Goal: Information Seeking & Learning: Learn about a topic

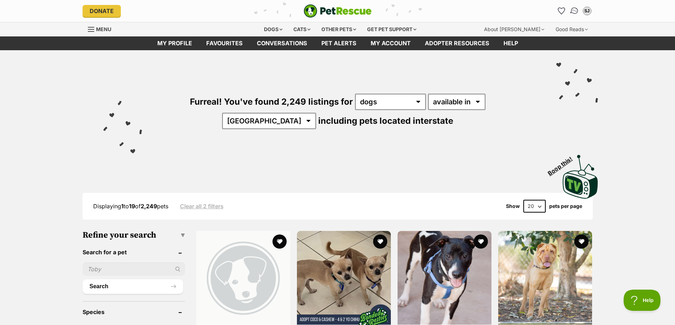
click at [571, 10] on img "Conversations" at bounding box center [574, 10] width 10 height 9
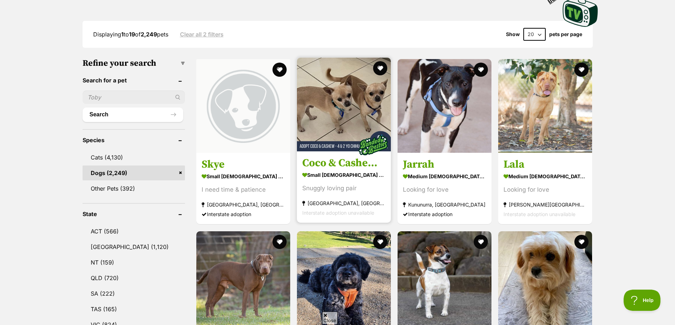
scroll to position [177, 0]
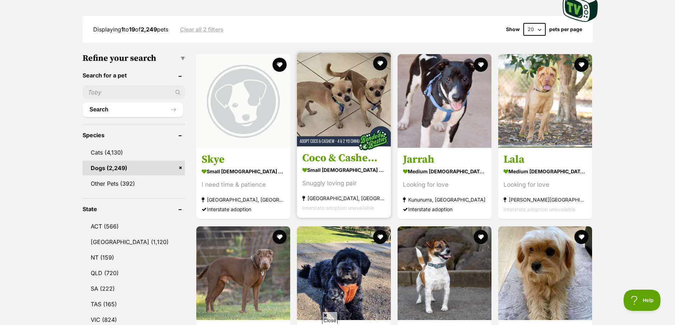
click at [322, 102] on img at bounding box center [344, 100] width 94 height 94
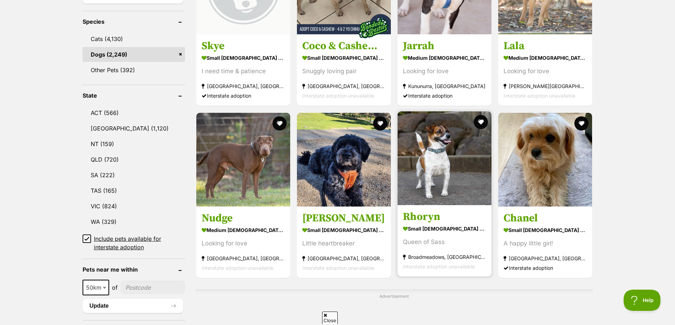
scroll to position [319, 0]
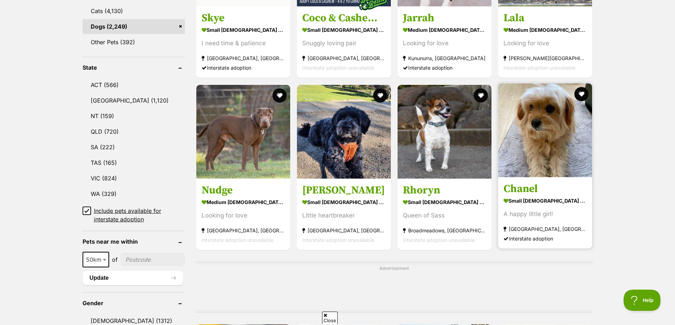
click at [539, 131] on img at bounding box center [545, 131] width 94 height 94
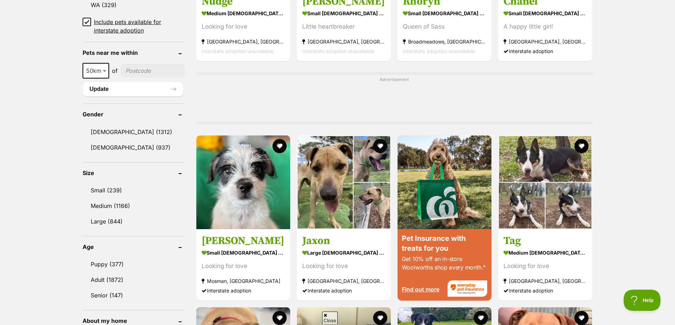
scroll to position [567, 0]
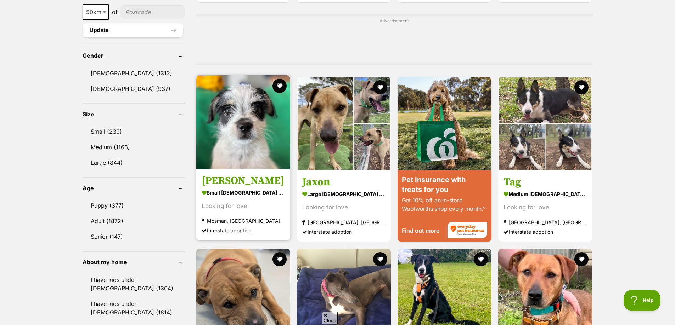
click at [233, 112] on img at bounding box center [243, 122] width 94 height 94
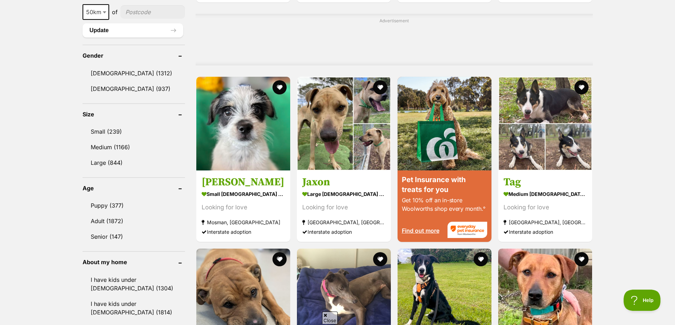
click at [288, 50] on div "Advertisement" at bounding box center [394, 40] width 397 height 52
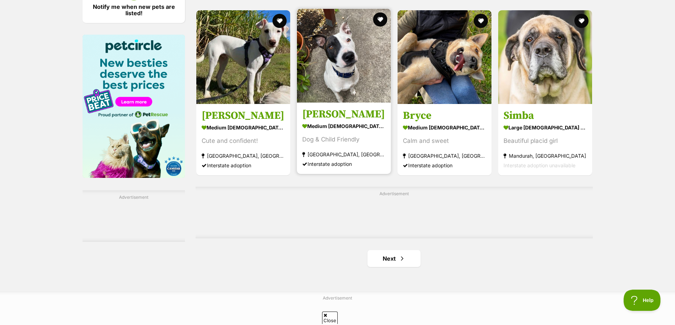
scroll to position [1063, 0]
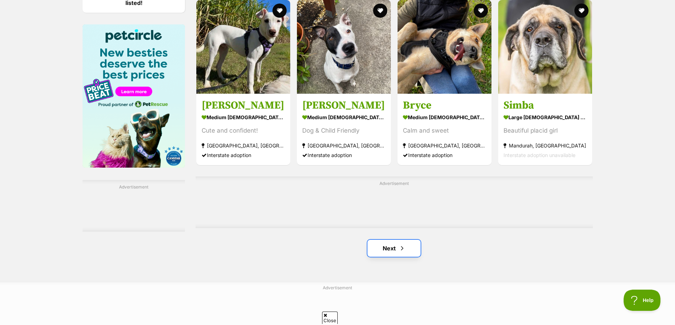
click at [400, 251] on span "Next page" at bounding box center [401, 248] width 7 height 9
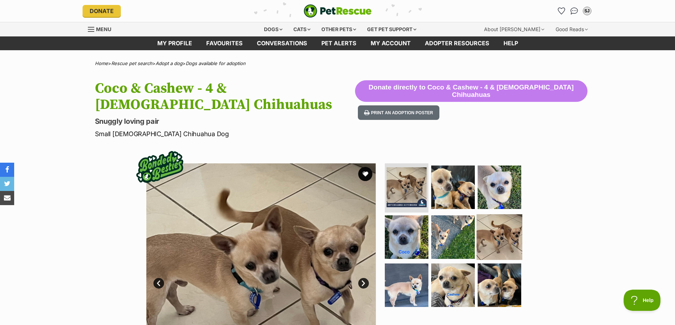
click at [499, 215] on img at bounding box center [499, 238] width 46 height 46
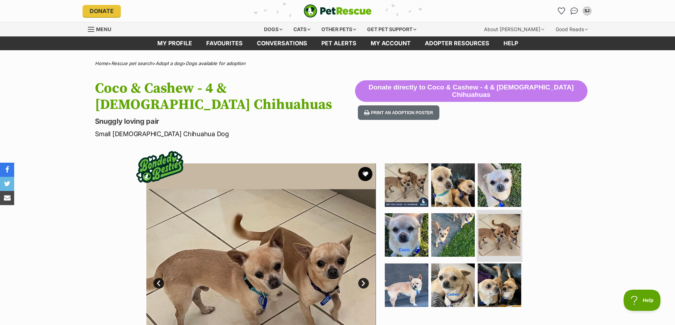
scroll to position [35, 0]
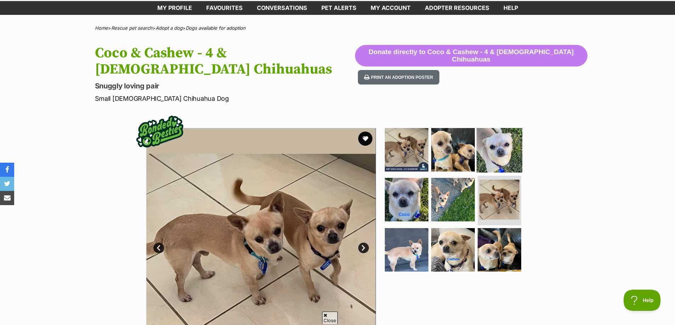
click at [497, 133] on img at bounding box center [499, 150] width 46 height 46
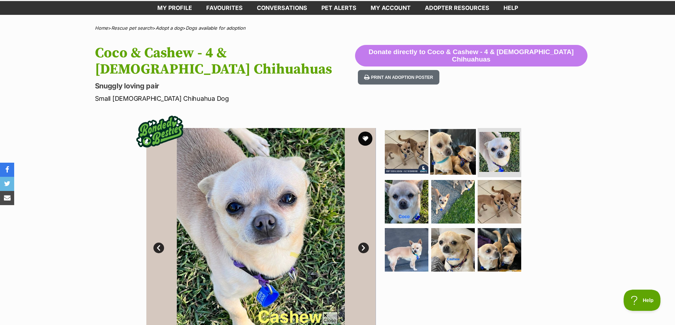
click at [458, 131] on img at bounding box center [453, 152] width 46 height 46
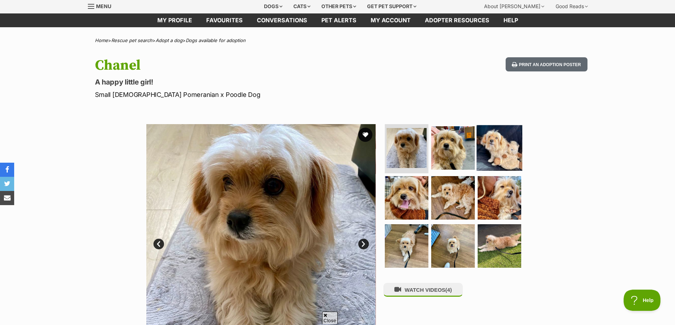
scroll to position [71, 0]
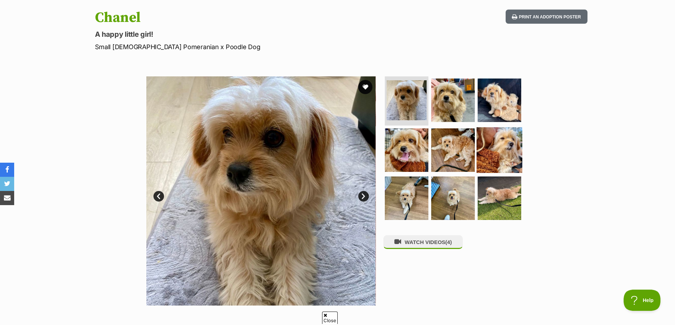
click at [497, 134] on img at bounding box center [499, 151] width 46 height 46
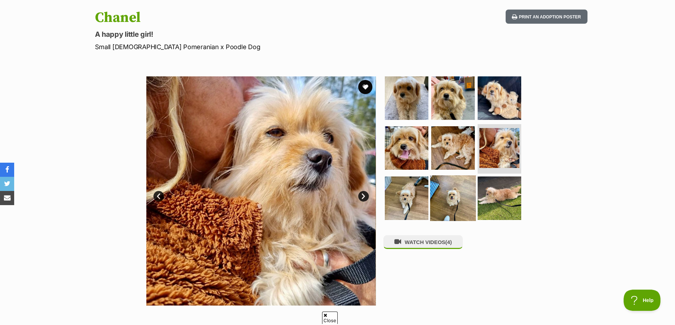
click at [458, 197] on img at bounding box center [453, 199] width 46 height 46
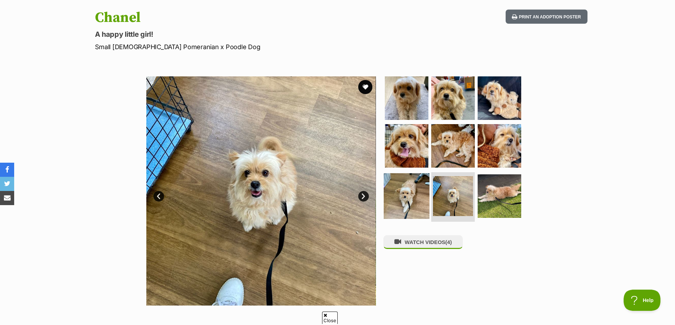
click at [403, 194] on img at bounding box center [407, 197] width 46 height 46
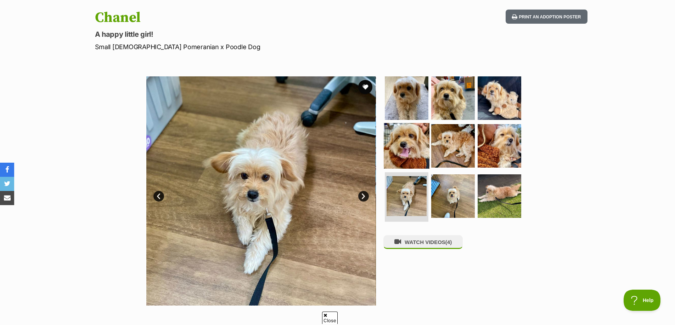
click at [407, 156] on img at bounding box center [407, 146] width 46 height 46
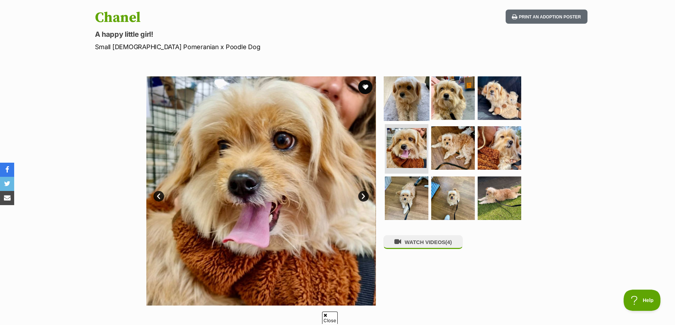
click at [414, 105] on img at bounding box center [407, 98] width 46 height 46
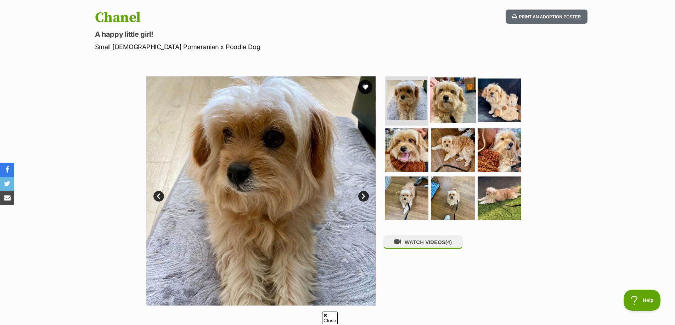
scroll to position [0, 0]
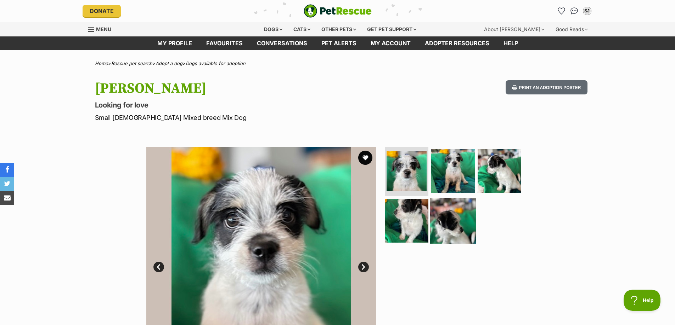
click at [450, 207] on img at bounding box center [453, 221] width 46 height 46
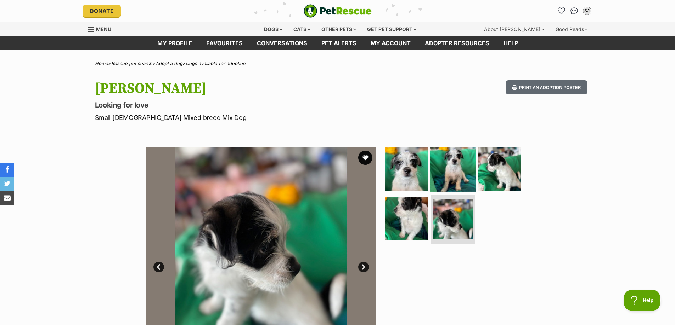
click at [459, 164] on img at bounding box center [453, 169] width 46 height 46
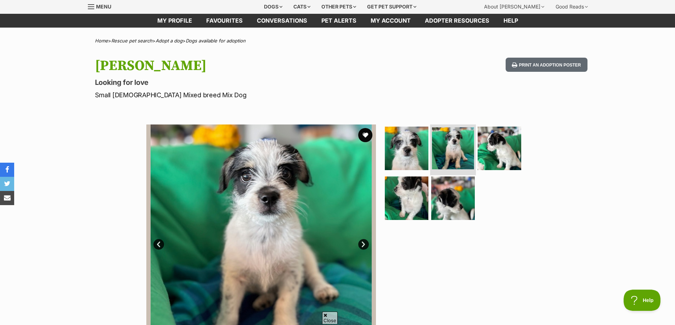
scroll to position [35, 0]
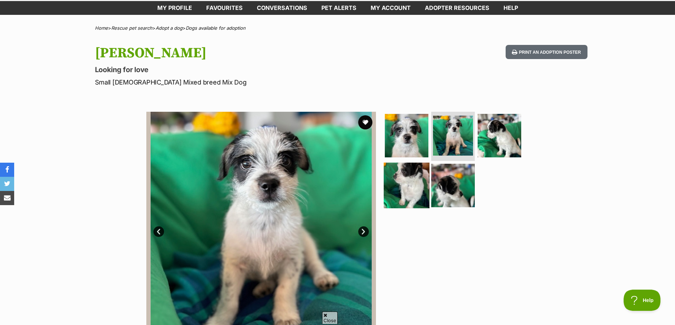
click at [412, 183] on img at bounding box center [407, 186] width 46 height 46
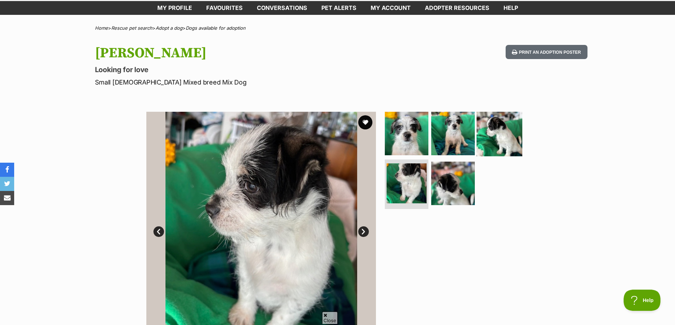
click at [497, 131] on img at bounding box center [499, 134] width 46 height 46
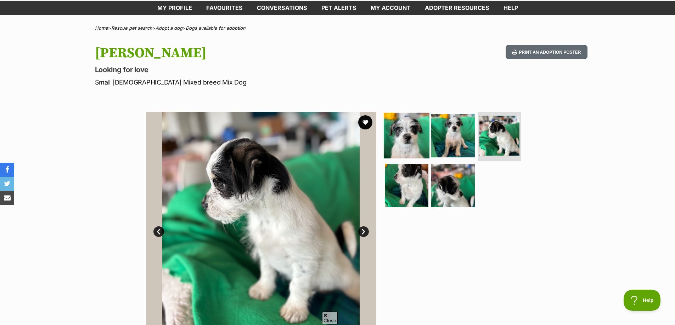
click at [403, 135] on img at bounding box center [407, 136] width 46 height 46
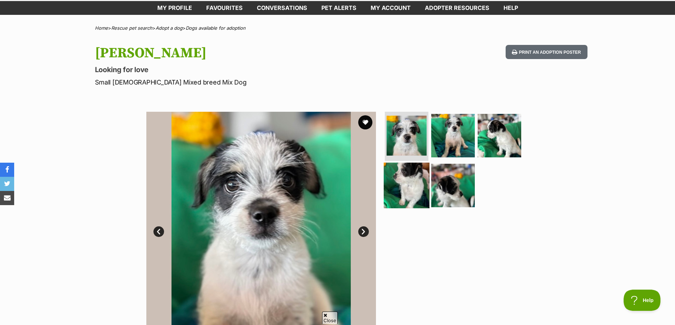
click at [408, 188] on img at bounding box center [407, 186] width 46 height 46
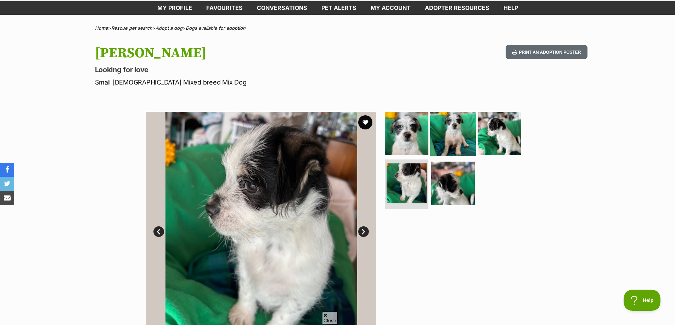
click at [449, 142] on img at bounding box center [453, 134] width 46 height 46
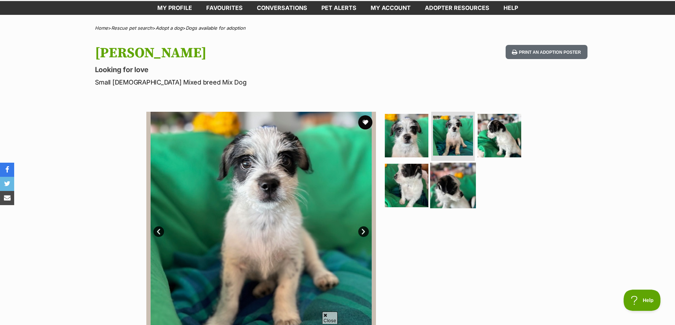
click at [451, 181] on img at bounding box center [453, 186] width 46 height 46
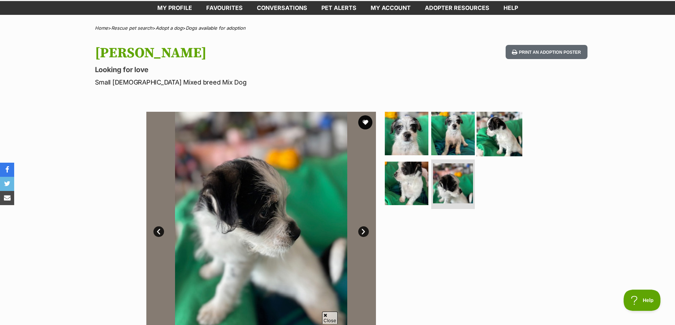
click at [488, 134] on img at bounding box center [499, 134] width 46 height 46
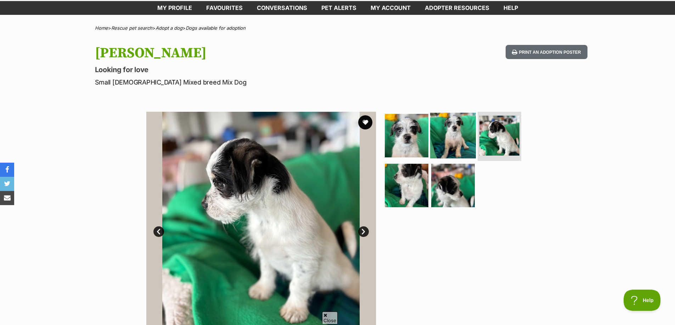
click at [463, 136] on img at bounding box center [453, 136] width 46 height 46
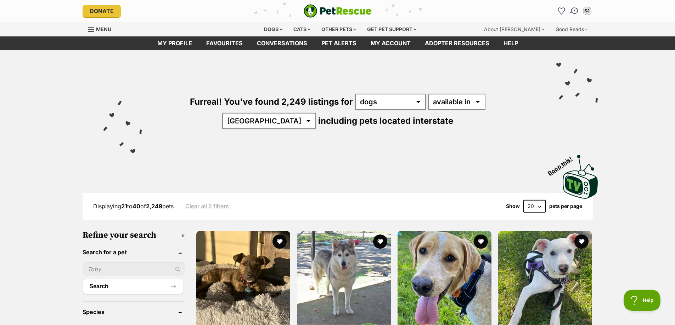
click at [576, 10] on img "Conversations" at bounding box center [574, 10] width 10 height 9
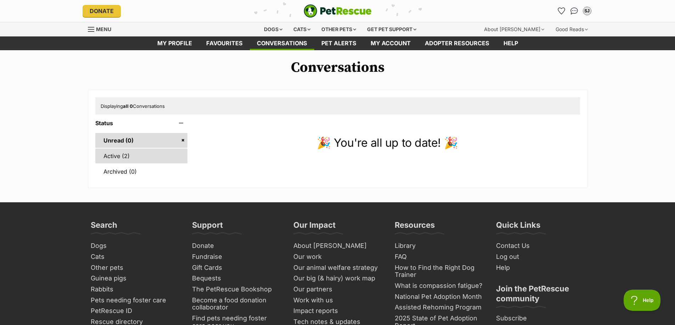
click at [133, 150] on link "Active (2)" at bounding box center [141, 156] width 92 height 15
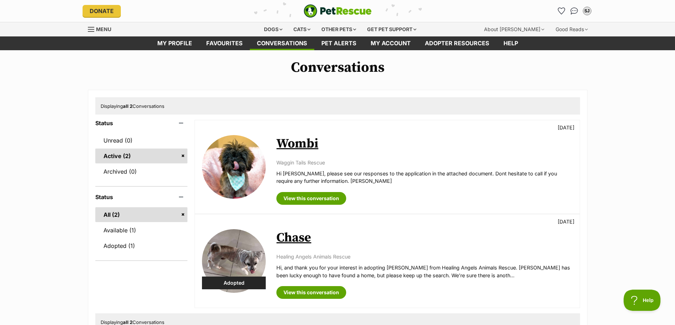
click at [296, 143] on link "Wombi" at bounding box center [297, 144] width 42 height 16
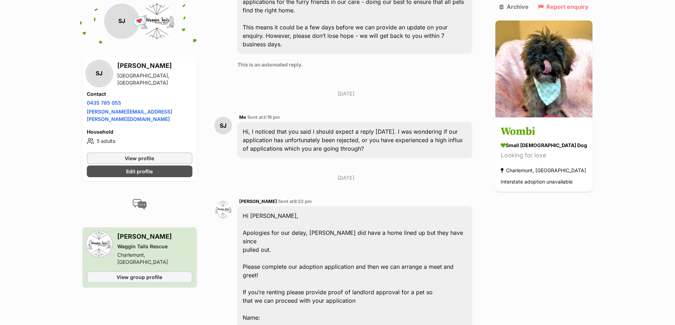
scroll to position [429, 0]
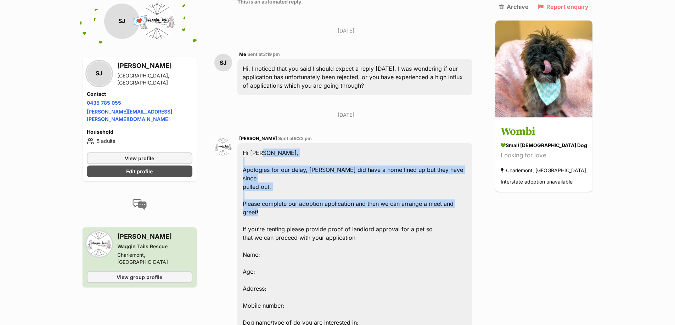
drag, startPoint x: 260, startPoint y: 141, endPoint x: 340, endPoint y: 195, distance: 96.0
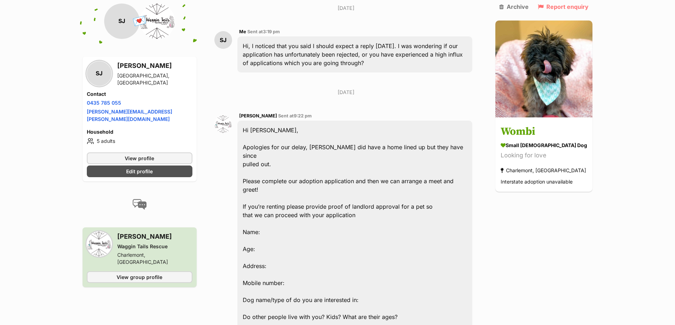
scroll to position [465, 0]
